Goal: Find specific page/section: Find specific page/section

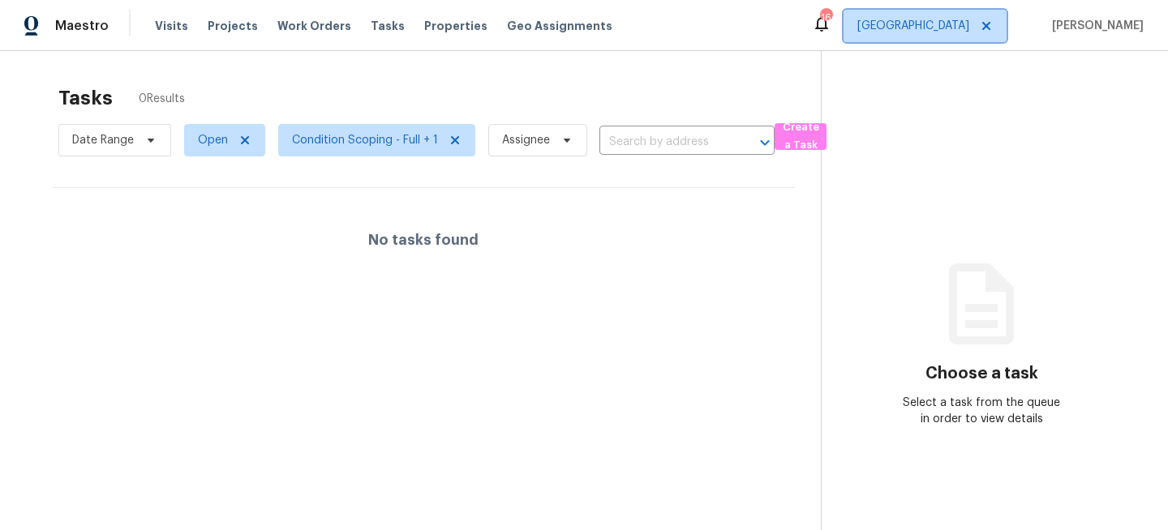
click at [923, 26] on span "[GEOGRAPHIC_DATA]" at bounding box center [924, 26] width 163 height 32
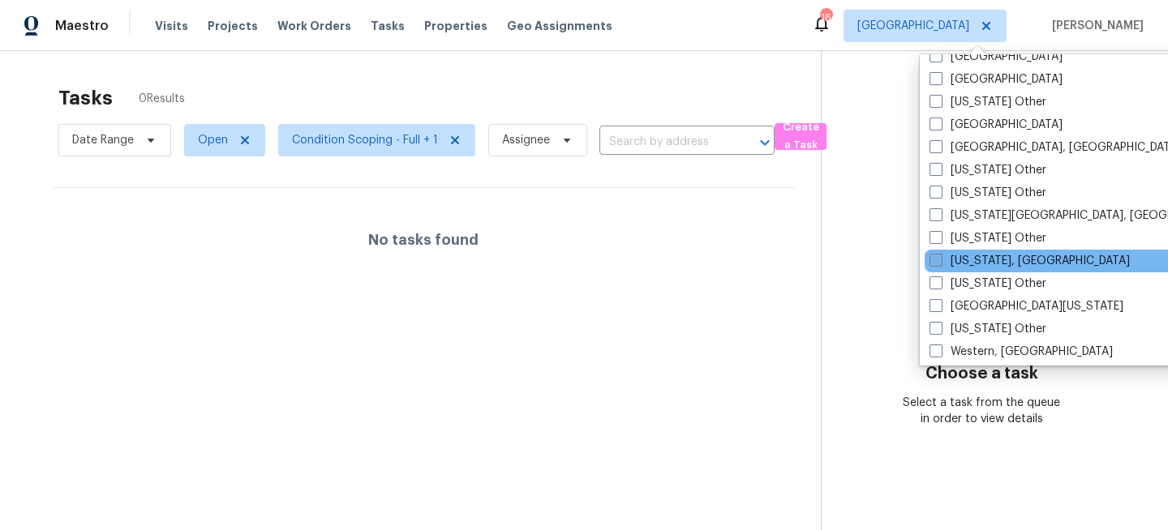
scroll to position [2388, 0]
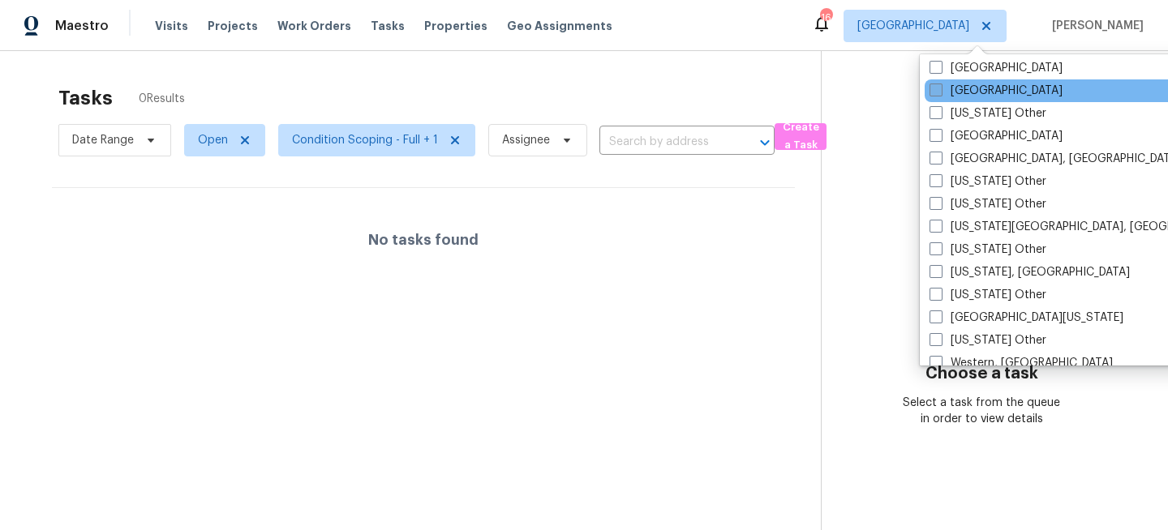
click at [957, 90] on label "[GEOGRAPHIC_DATA]" at bounding box center [995, 91] width 133 height 16
click at [940, 90] on input "[GEOGRAPHIC_DATA]" at bounding box center [934, 88] width 11 height 11
checkbox input "true"
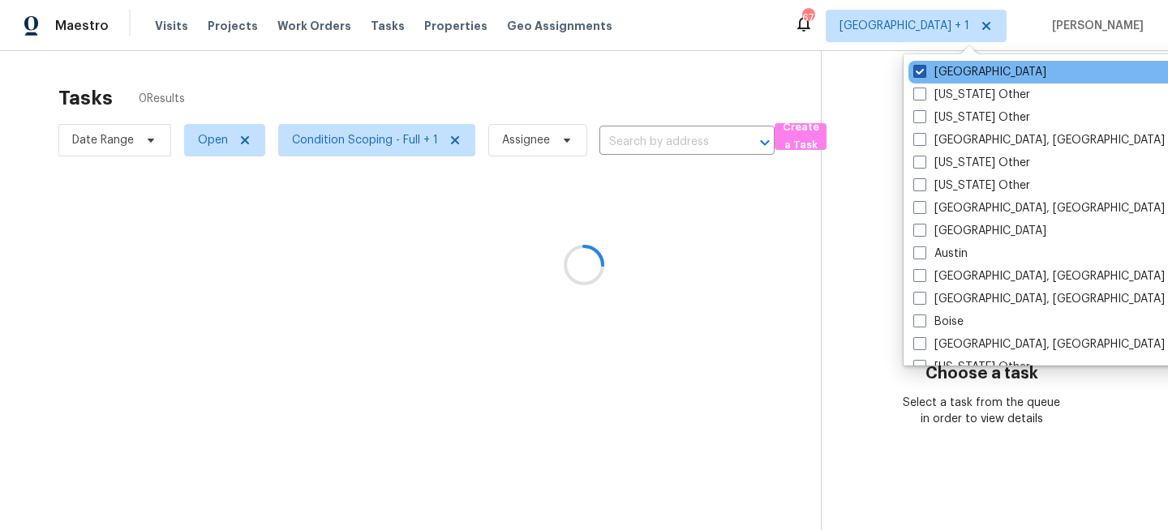
click at [953, 67] on label "[GEOGRAPHIC_DATA]" at bounding box center [979, 72] width 133 height 16
click at [924, 67] on input "[GEOGRAPHIC_DATA]" at bounding box center [918, 69] width 11 height 11
checkbox input "false"
